Goal: Task Accomplishment & Management: Use online tool/utility

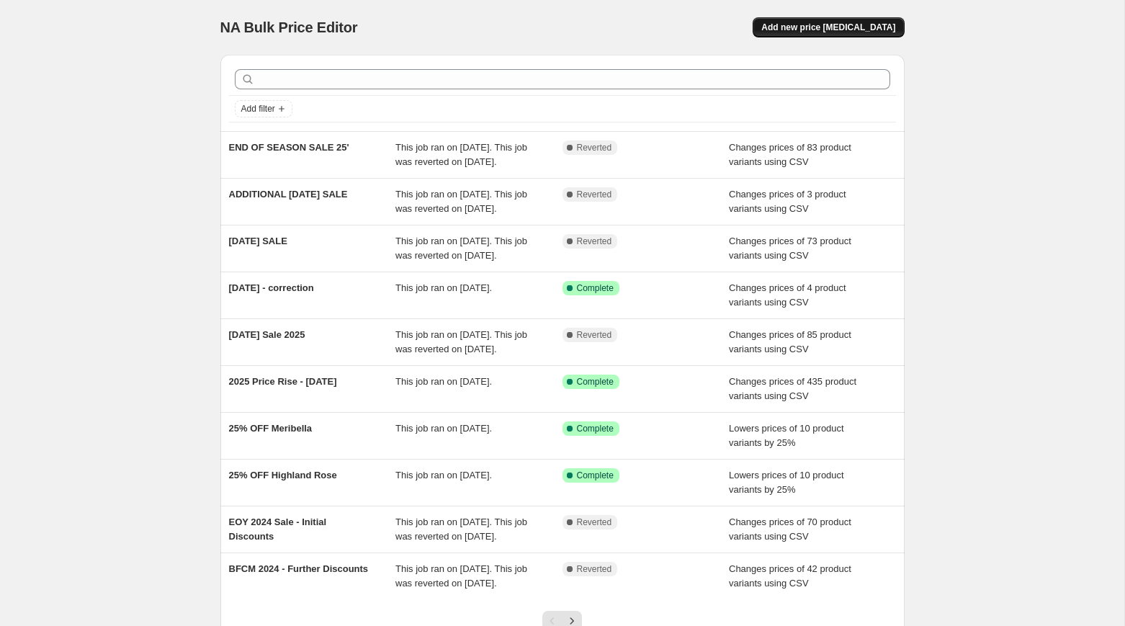
click at [831, 24] on span "Add new price change job" at bounding box center [828, 28] width 134 height 12
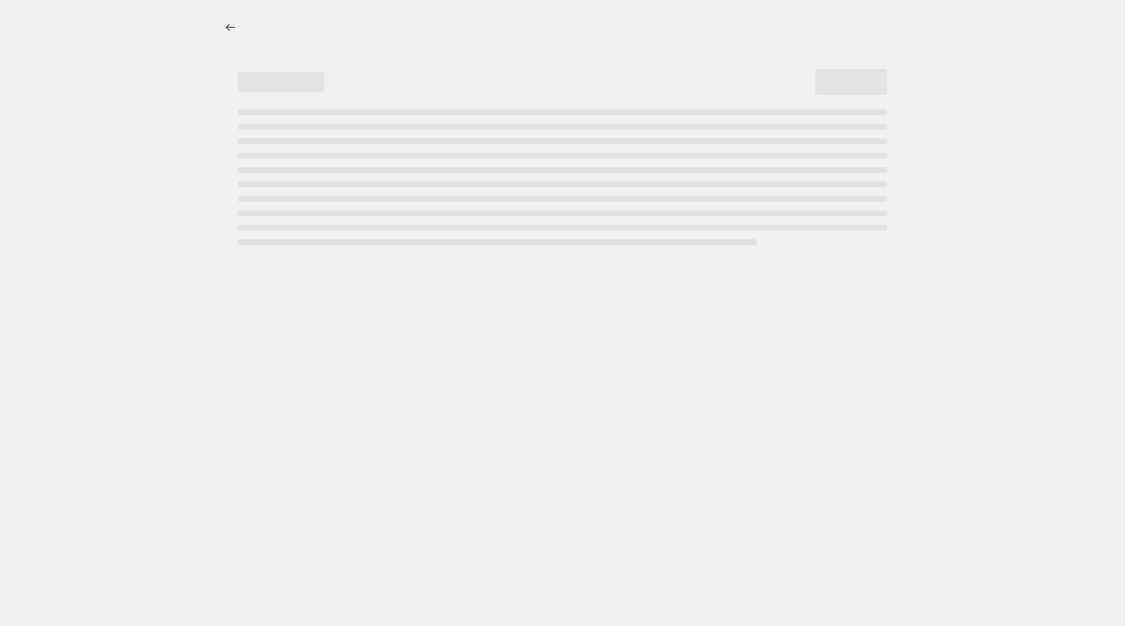
select select "percentage"
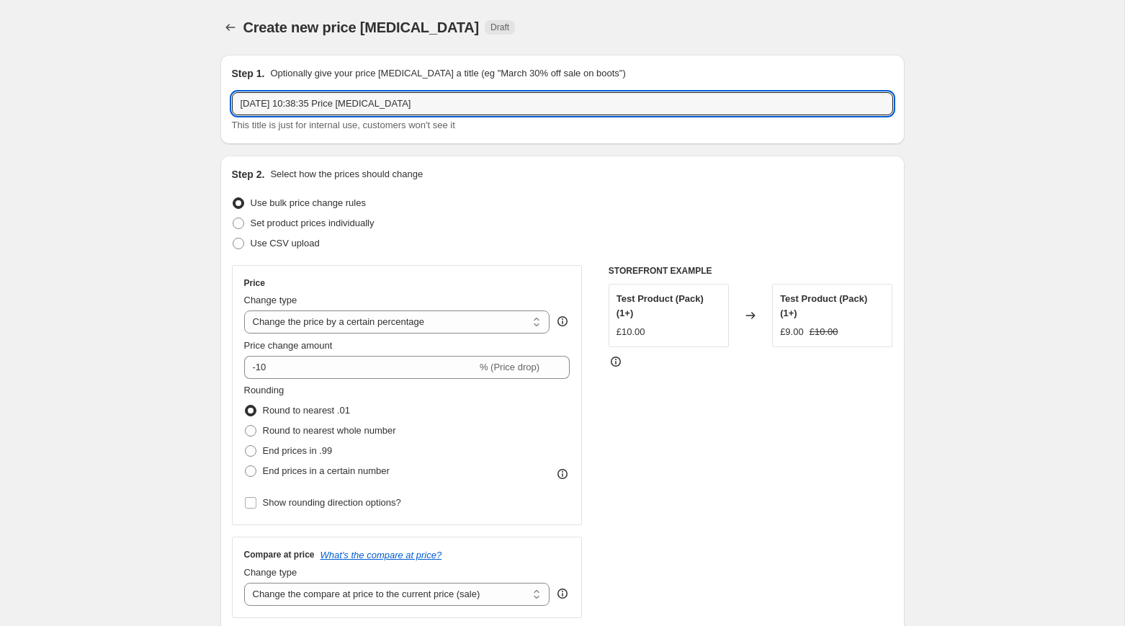
drag, startPoint x: 464, startPoint y: 109, endPoint x: 224, endPoint y: 96, distance: 240.1
click at [224, 96] on div "Step 1. Optionally give your price change job a title (eg "March 30% off sale o…" at bounding box center [562, 99] width 684 height 89
type input "BIRTHDAY SALE 2025"
click at [260, 243] on span "Use CSV upload" at bounding box center [285, 243] width 69 height 11
click at [233, 238] on input "Use CSV upload" at bounding box center [233, 238] width 1 height 1
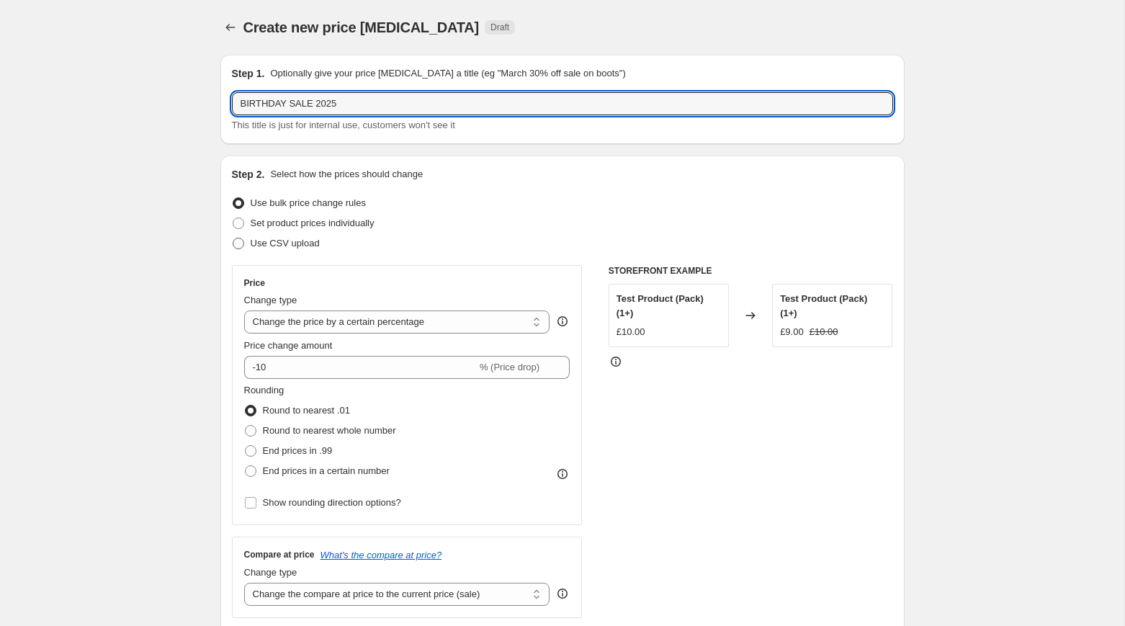
radio input "true"
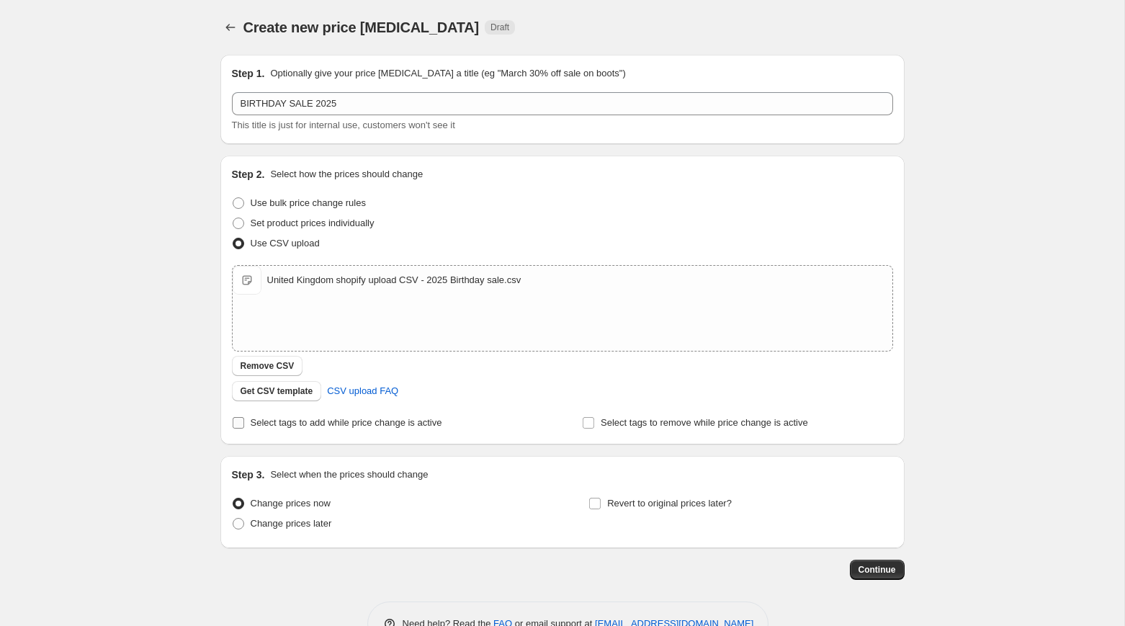
click at [277, 423] on span "Select tags to add while price change is active" at bounding box center [347, 422] width 192 height 11
click at [244, 423] on input "Select tags to add while price change is active" at bounding box center [239, 423] width 12 height 12
checkbox input "true"
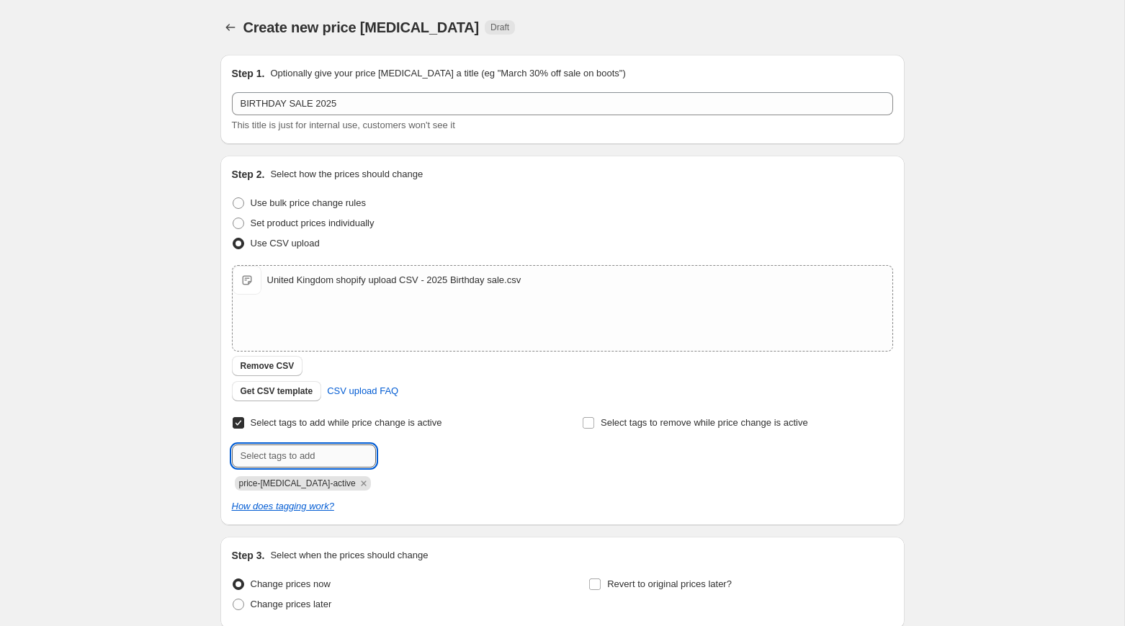
click at [341, 455] on input "text" at bounding box center [304, 455] width 144 height 23
type input "sale-script"
click at [413, 456] on span "sale-script" at bounding box center [428, 454] width 43 height 10
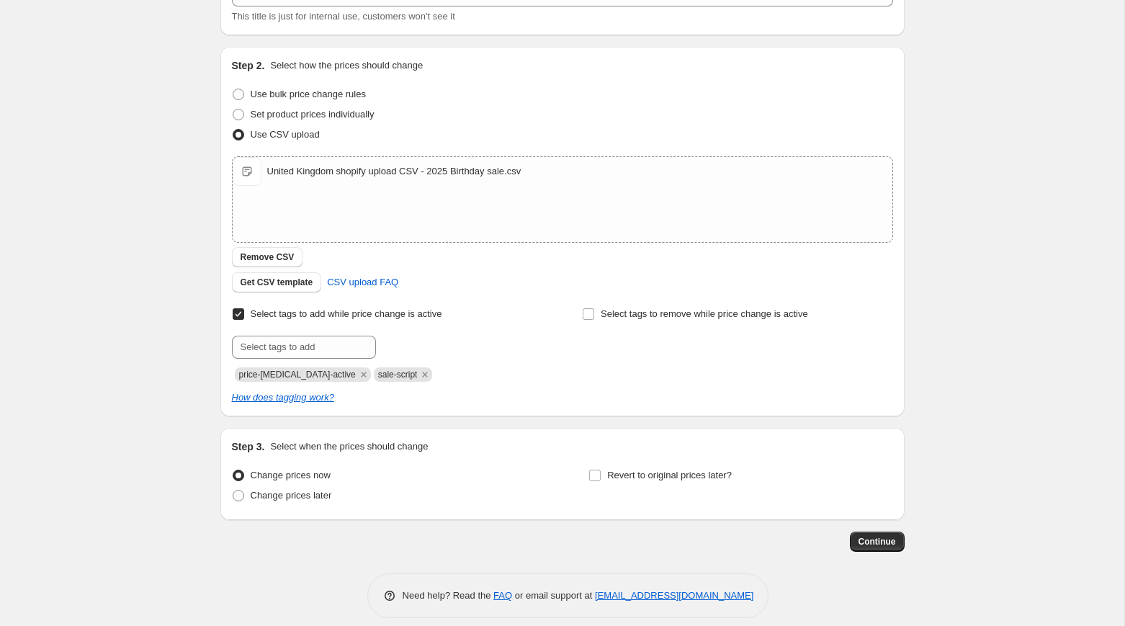
scroll to position [116, 0]
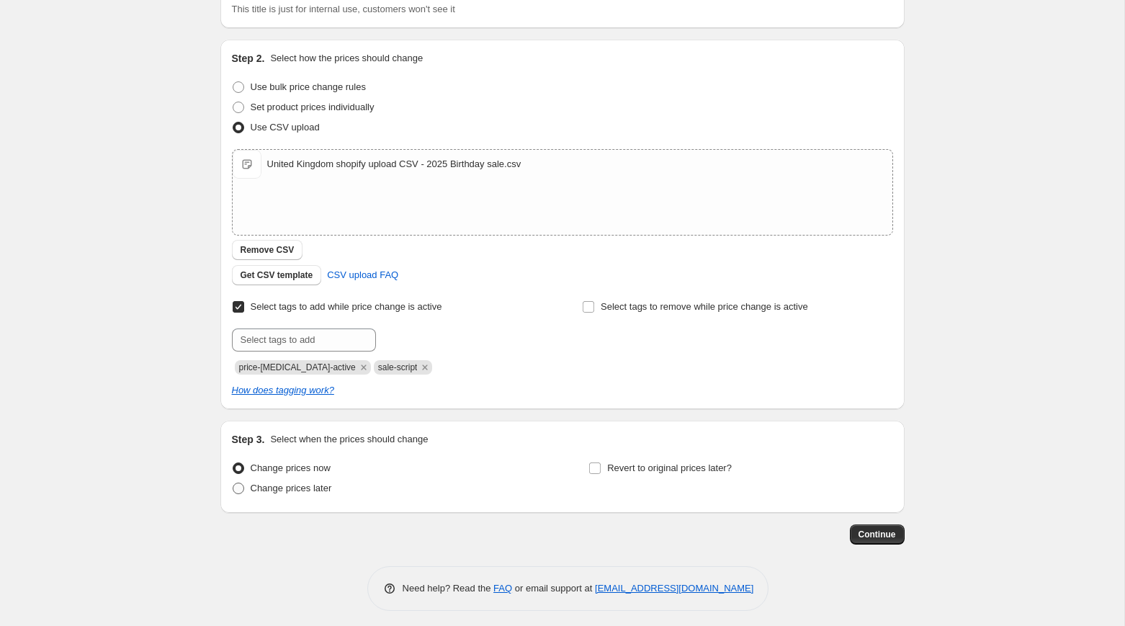
click at [320, 489] on span "Change prices later" at bounding box center [291, 487] width 81 height 11
click at [233, 483] on input "Change prices later" at bounding box center [233, 482] width 1 height 1
radio input "true"
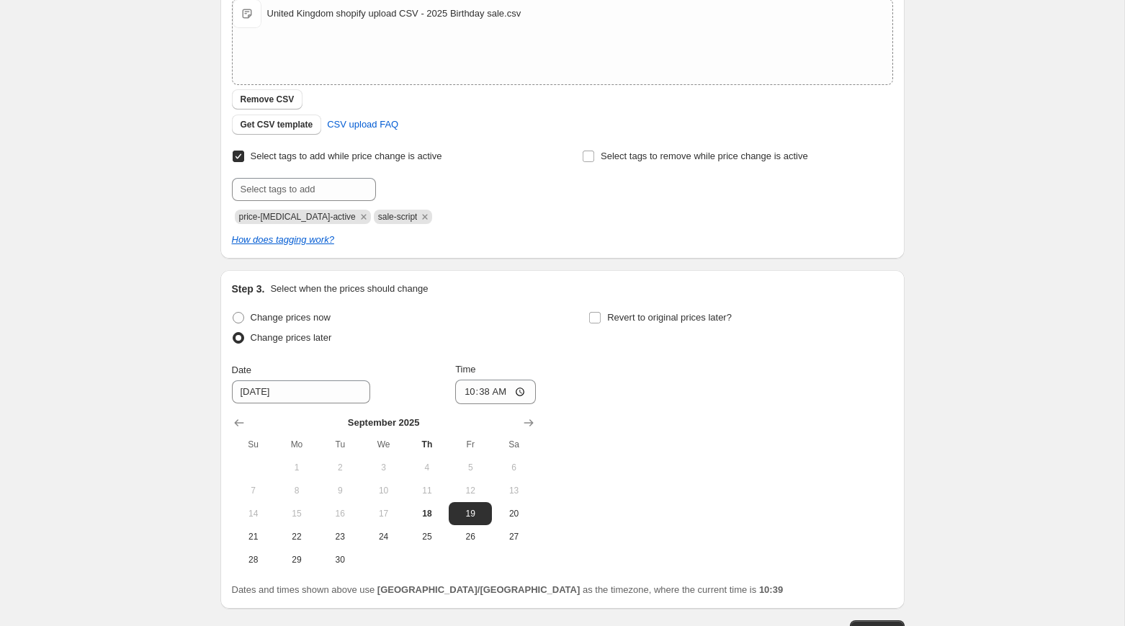
scroll to position [271, 0]
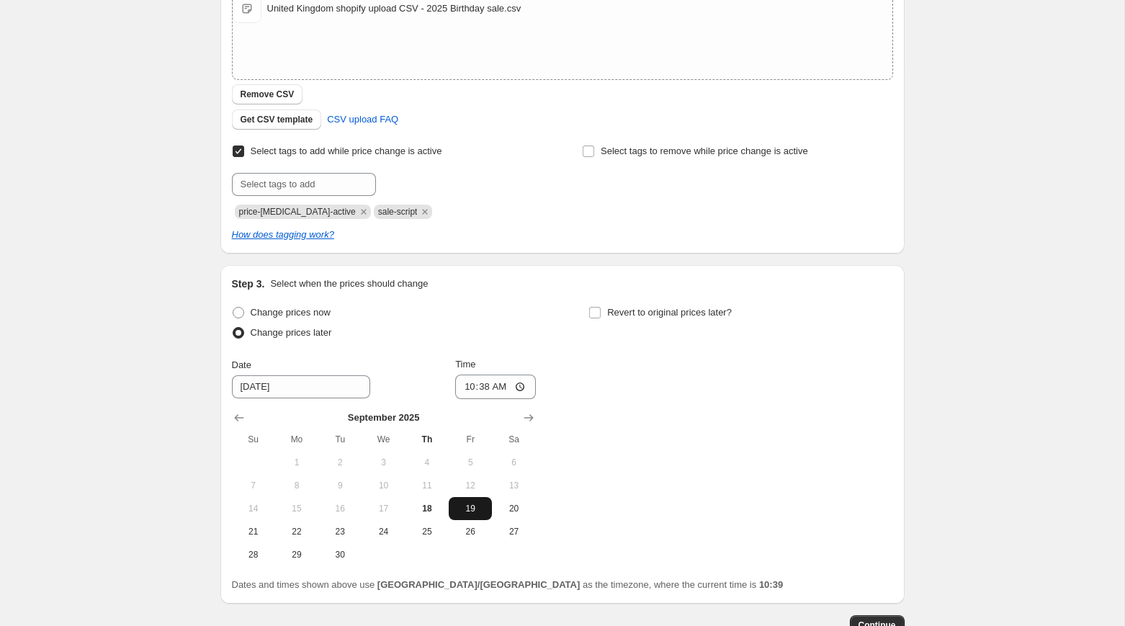
click at [474, 503] on span "19" at bounding box center [470, 509] width 32 height 12
click at [468, 390] on input "10:38" at bounding box center [495, 386] width 81 height 24
type input "09:00"
click at [595, 315] on input "Revert to original prices later?" at bounding box center [595, 313] width 12 height 12
checkbox input "true"
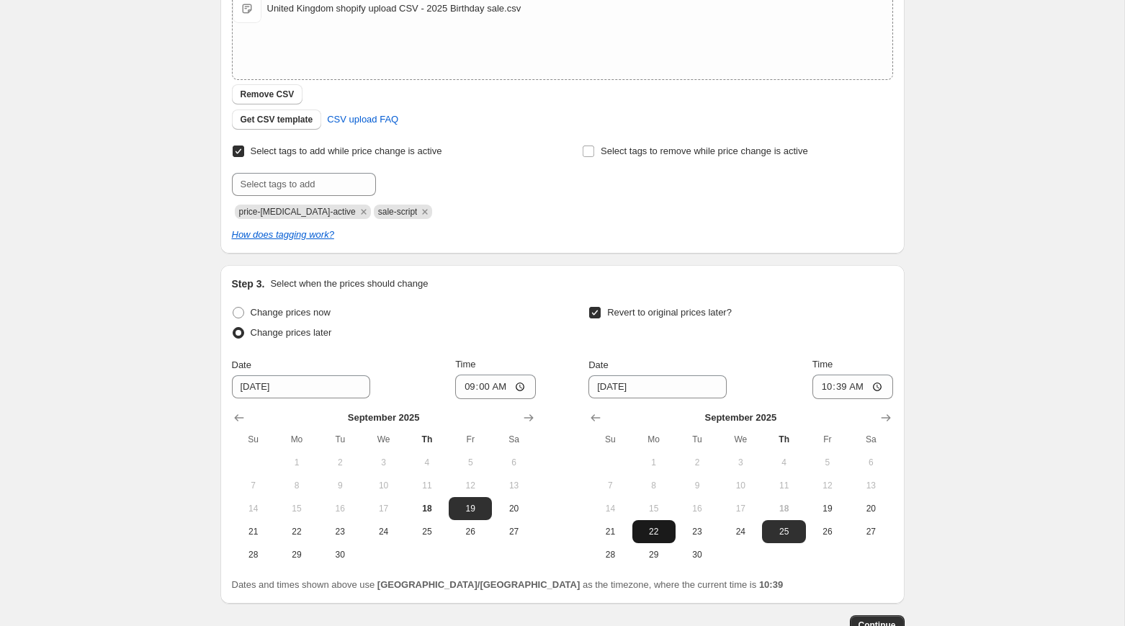
click at [657, 532] on span "22" at bounding box center [654, 532] width 32 height 12
type input "9/22/2025"
click at [825, 386] on input "10:39" at bounding box center [852, 386] width 81 height 24
type input "09:00"
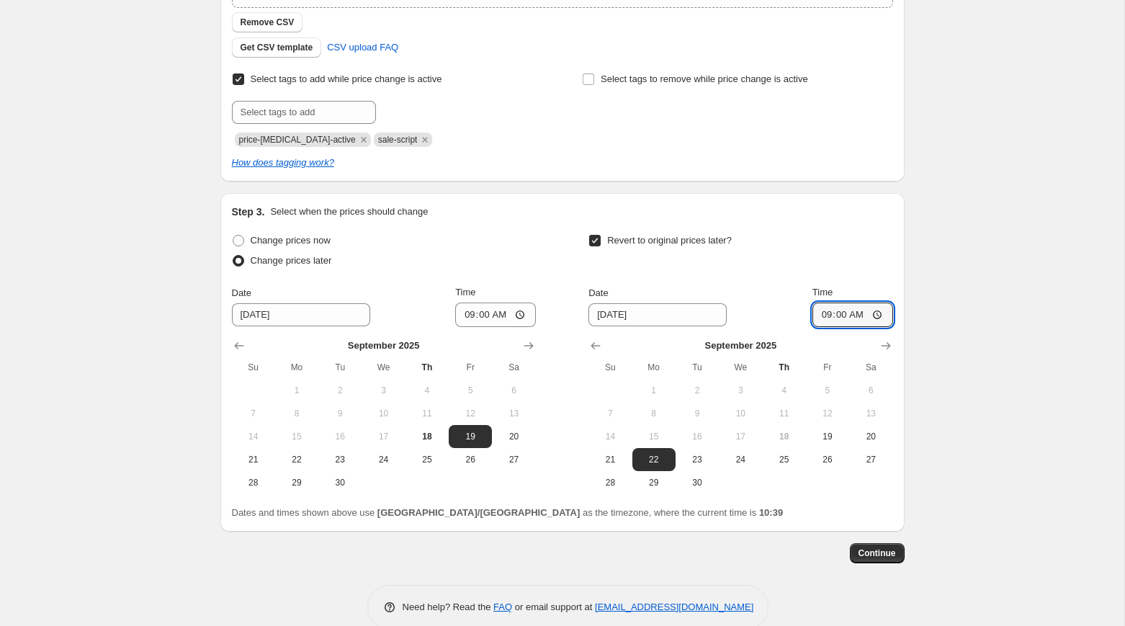
scroll to position [361, 0]
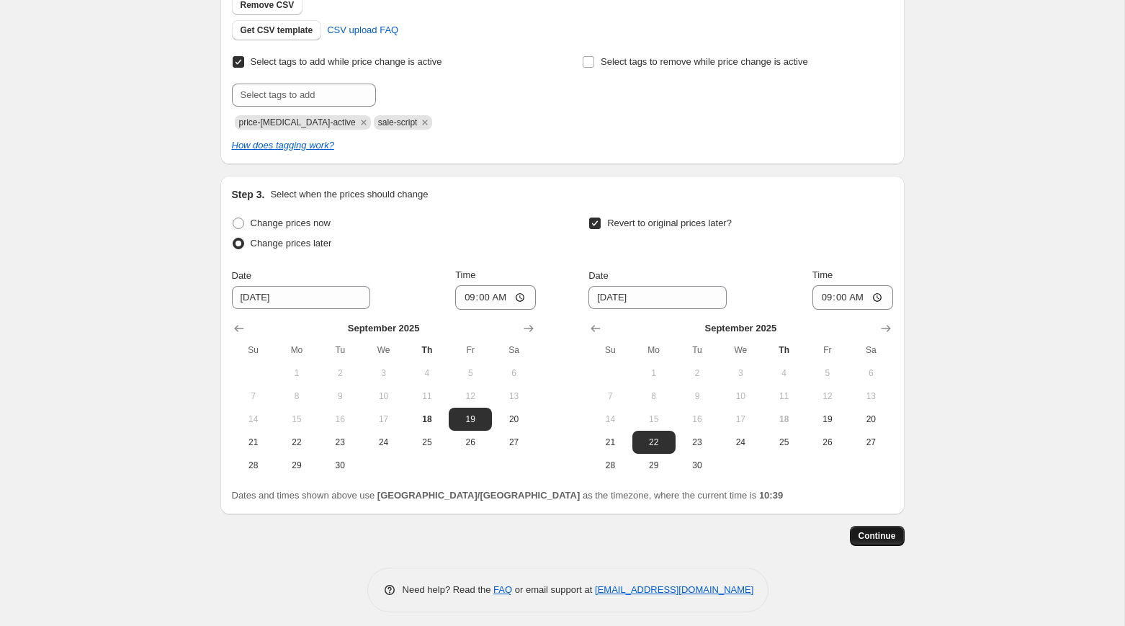
click at [866, 537] on span "Continue" at bounding box center [876, 536] width 37 height 12
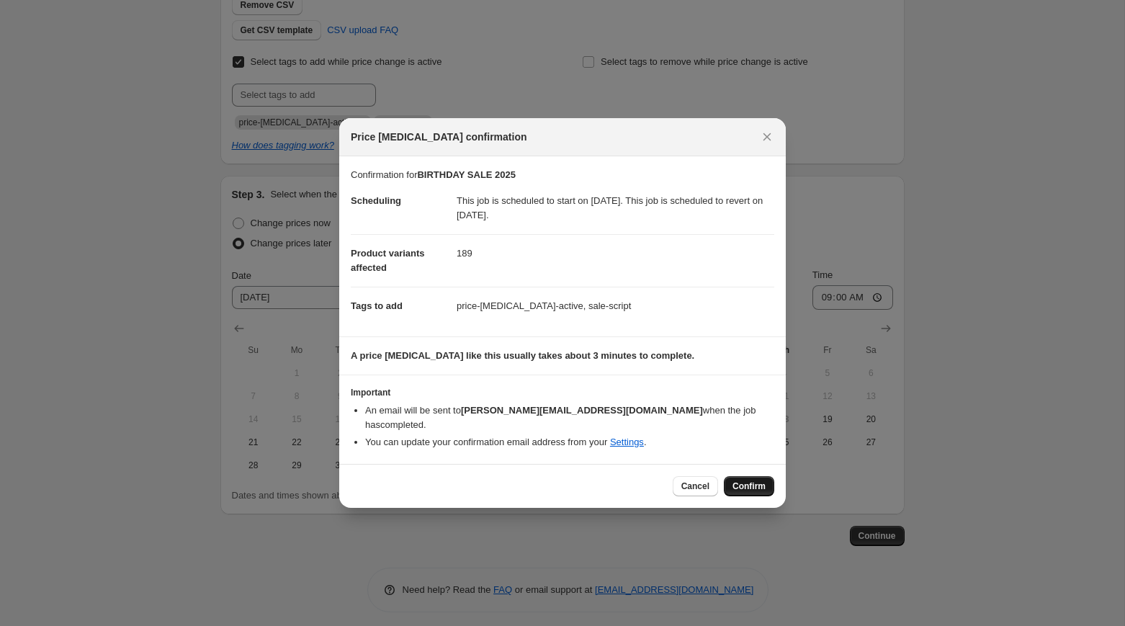
click at [754, 480] on span "Confirm" at bounding box center [748, 486] width 33 height 12
